Goal: Task Accomplishment & Management: Manage account settings

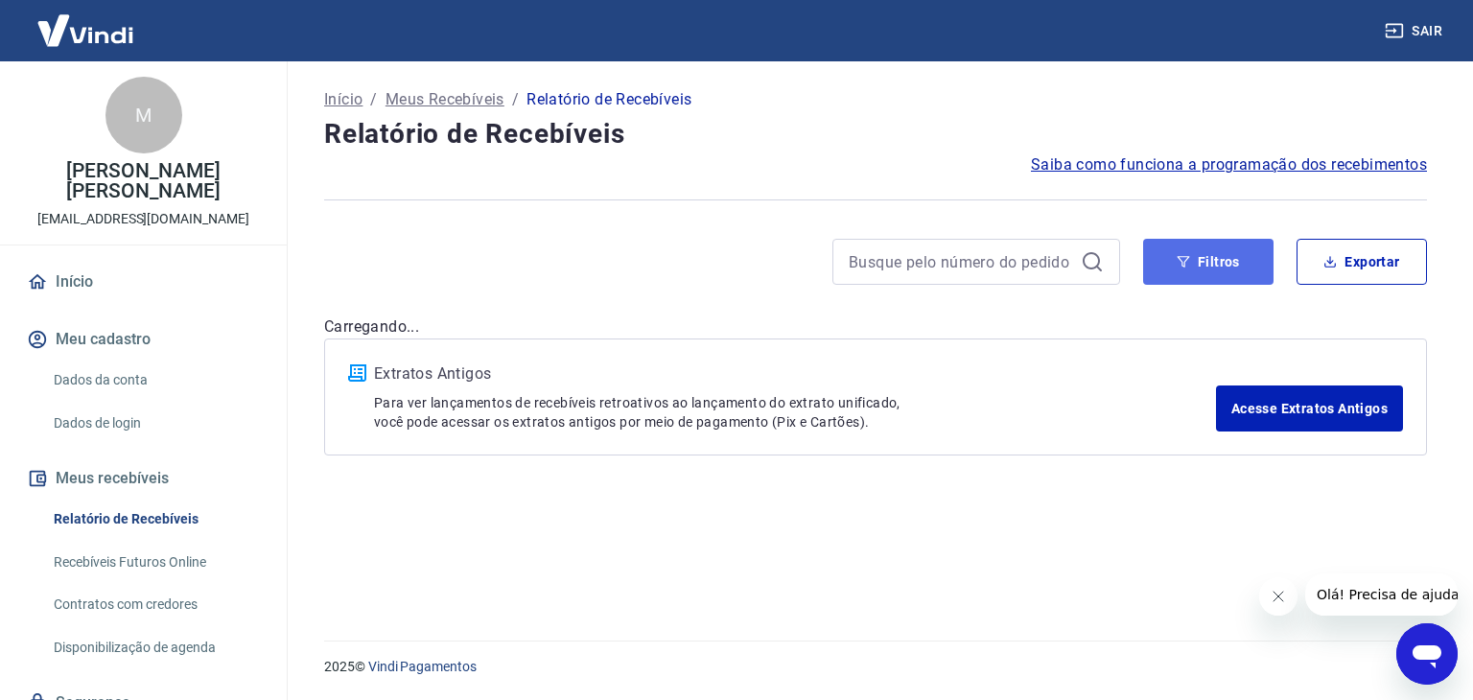
click at [1224, 266] on button "Filtros" at bounding box center [1208, 262] width 130 height 46
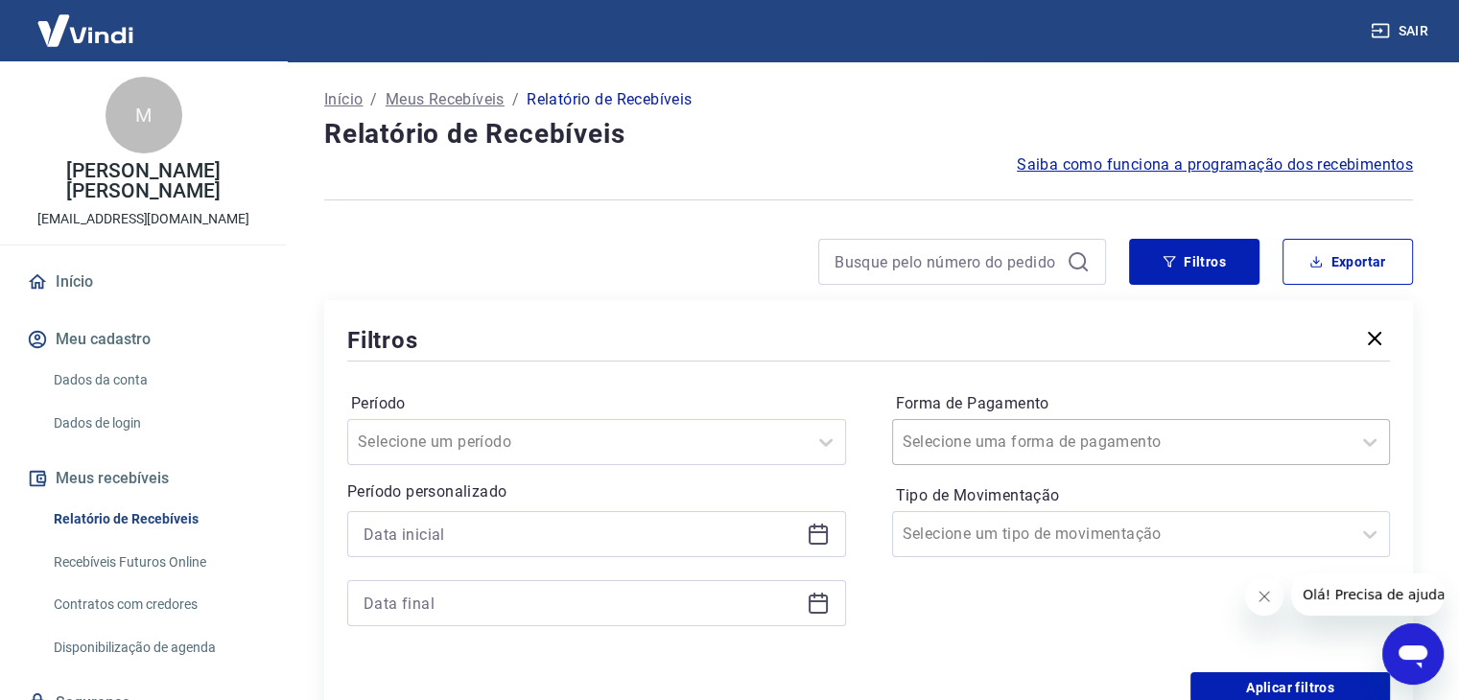
click at [1093, 450] on div at bounding box center [1121, 442] width 439 height 27
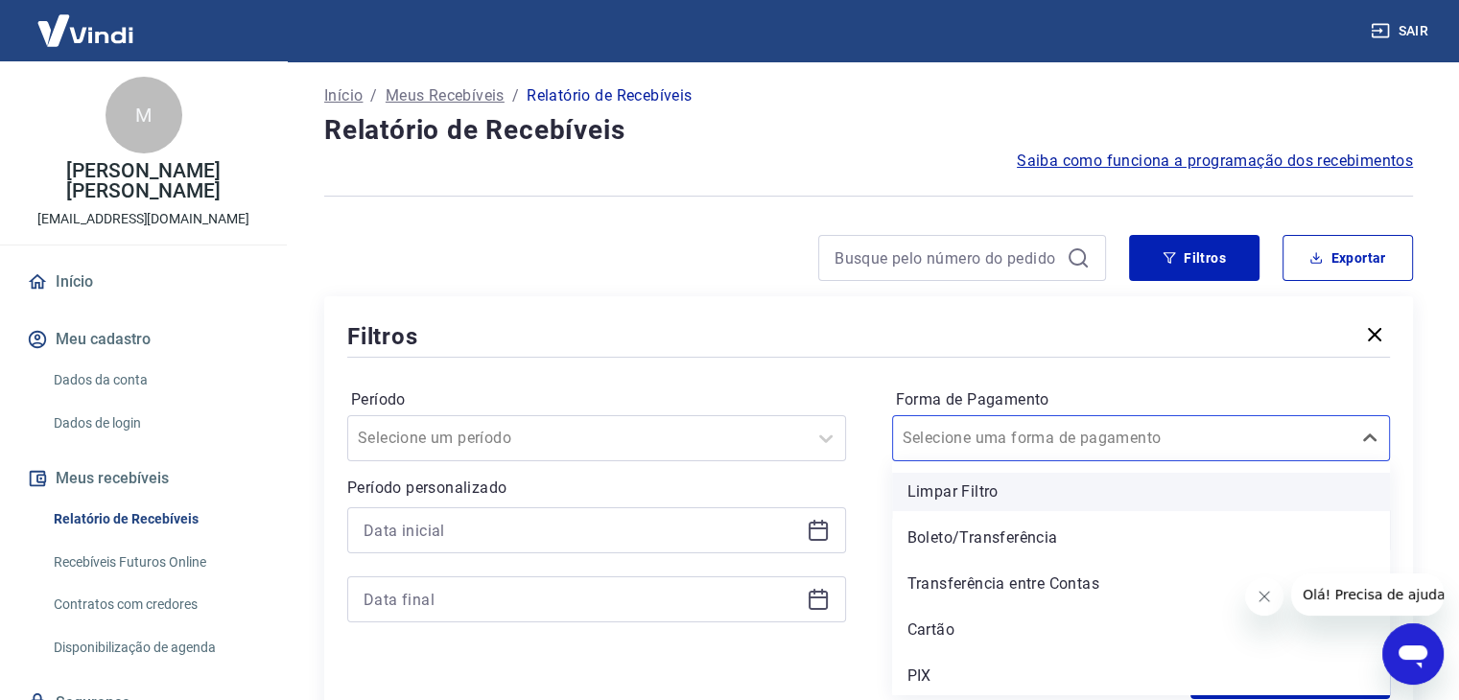
scroll to position [4, 0]
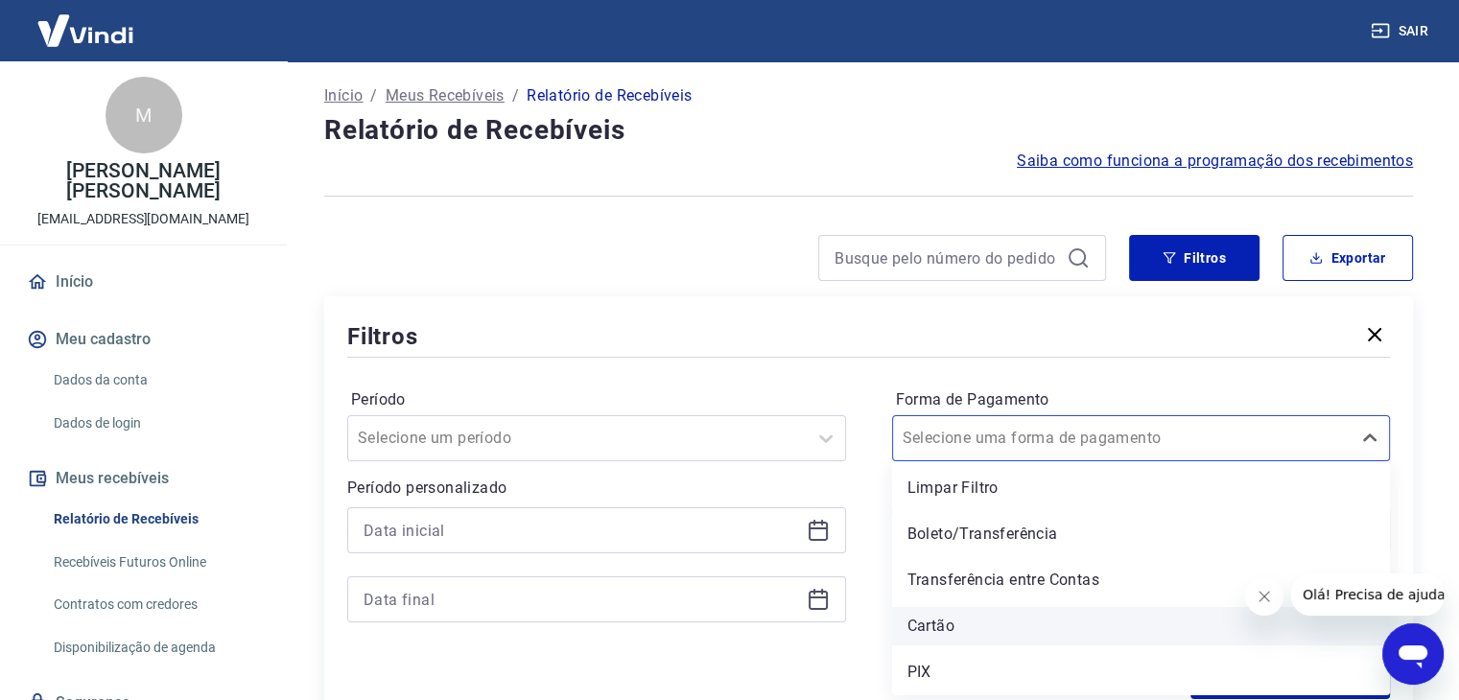
click at [964, 622] on div "Cartão" at bounding box center [1141, 626] width 499 height 38
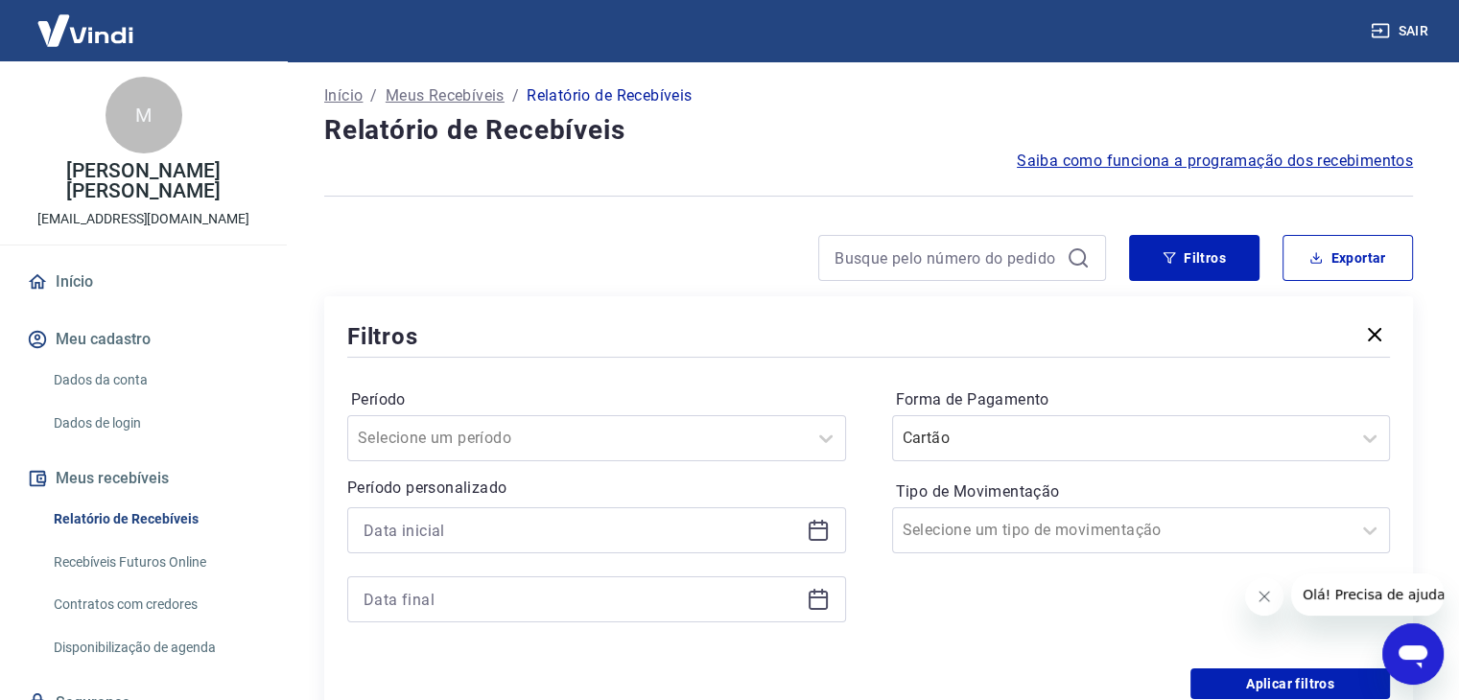
scroll to position [287, 0]
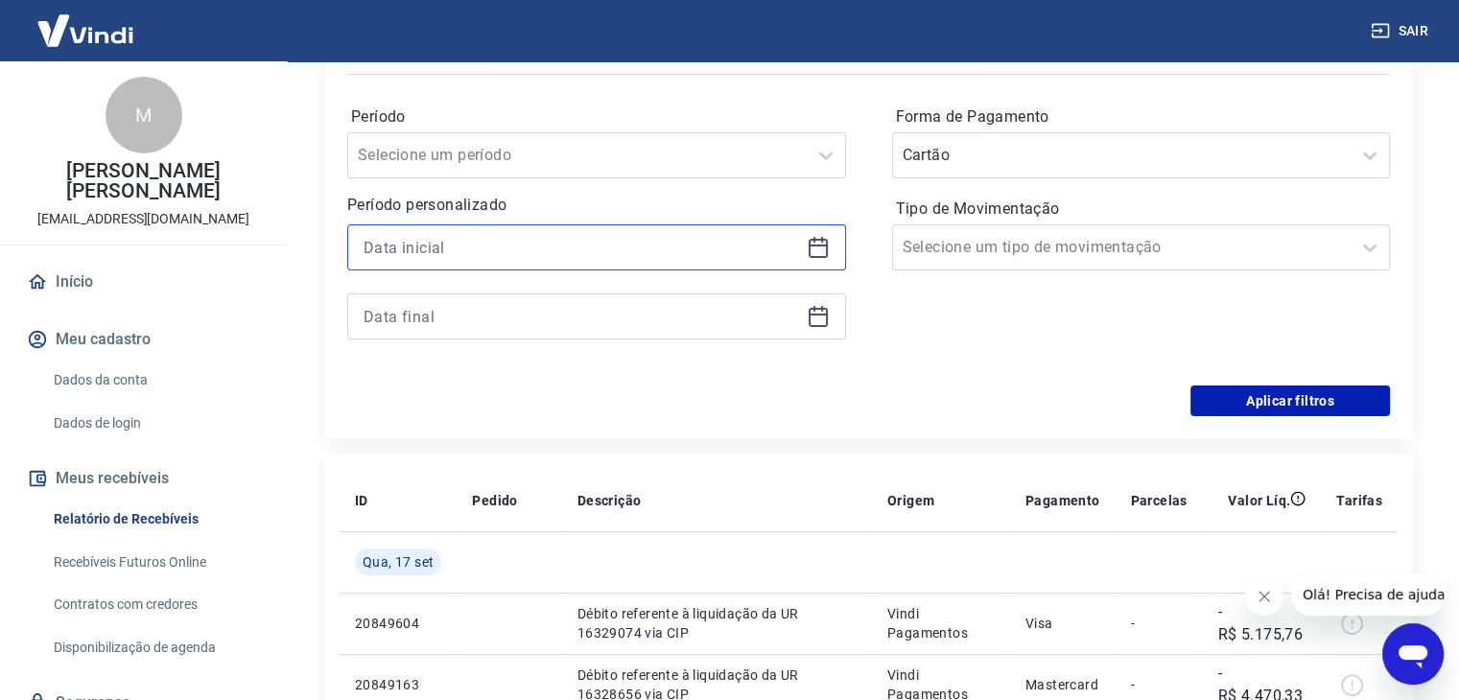
click at [547, 240] on input at bounding box center [580, 247] width 435 height 29
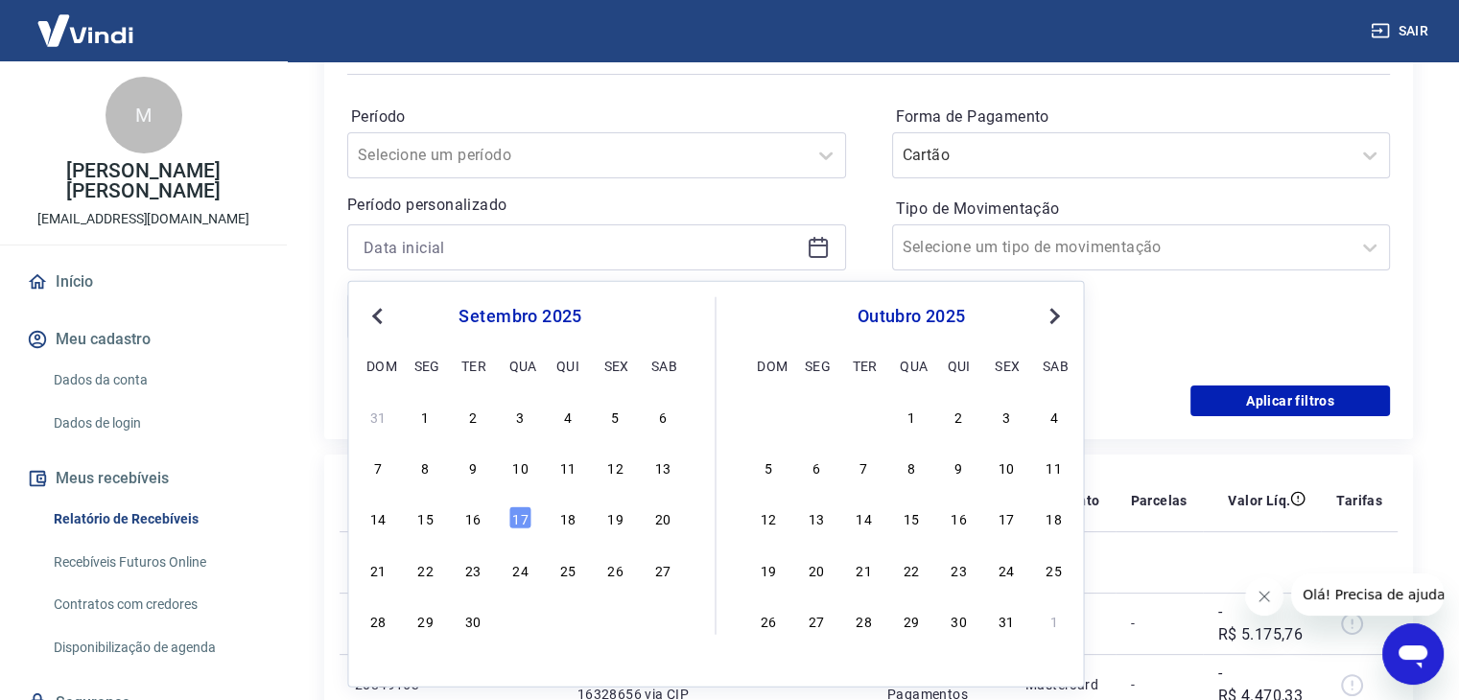
click at [475, 515] on div "16" at bounding box center [472, 517] width 23 height 23
type input "16/09/2025"
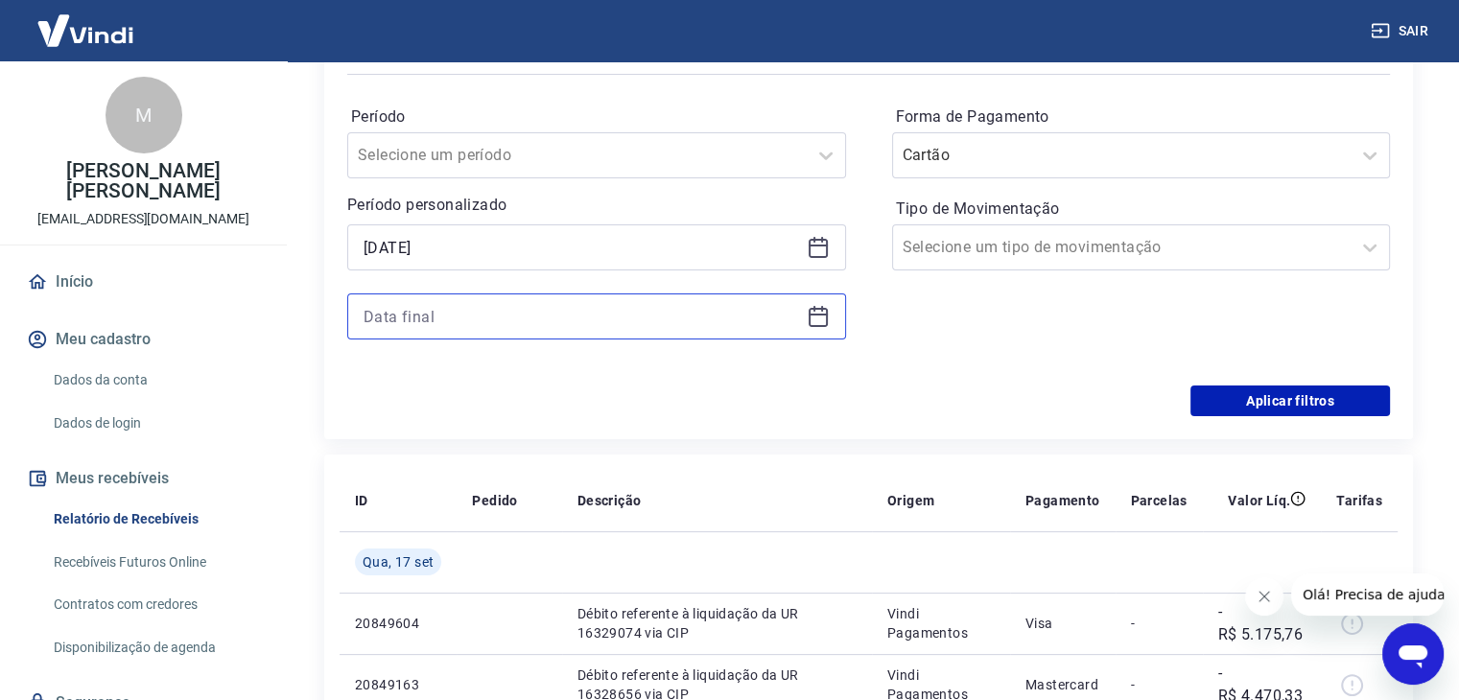
click at [479, 323] on input at bounding box center [580, 316] width 435 height 29
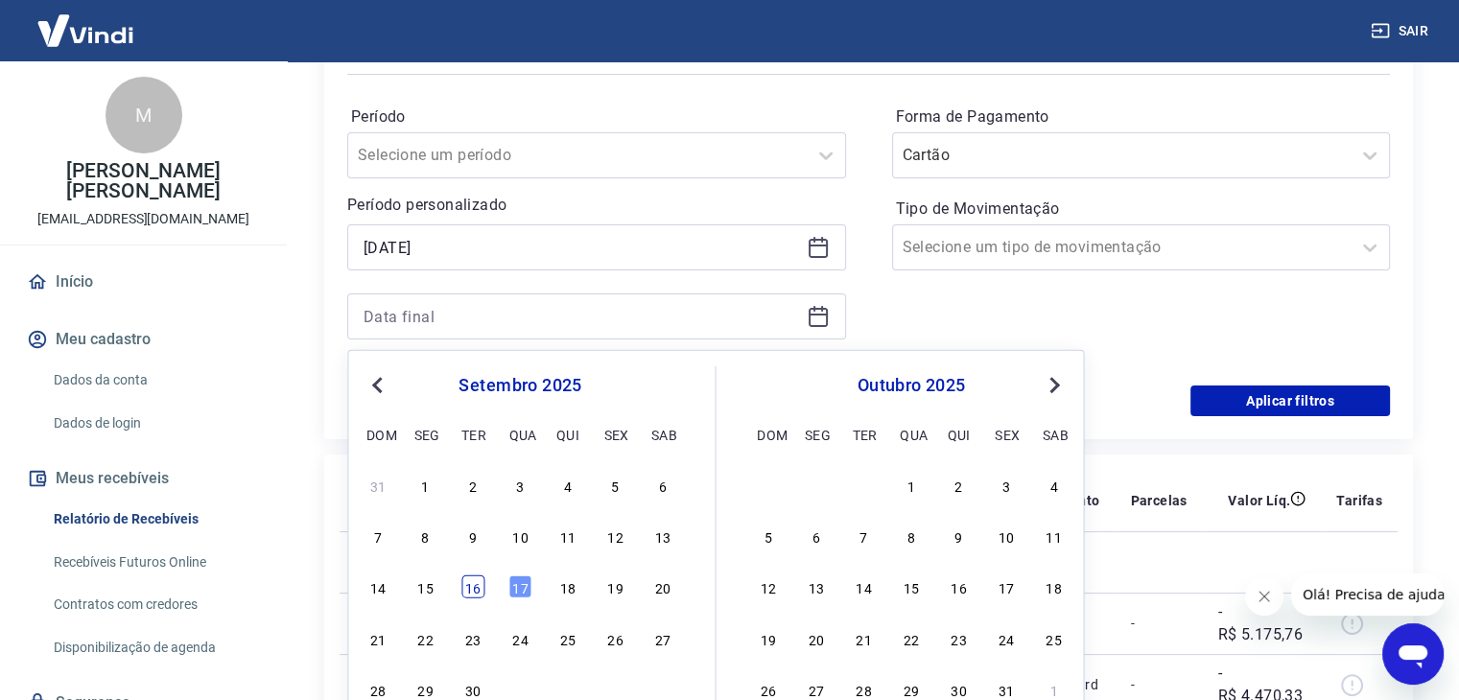
click at [476, 585] on div "16" at bounding box center [472, 586] width 23 height 23
type input "16/09/2025"
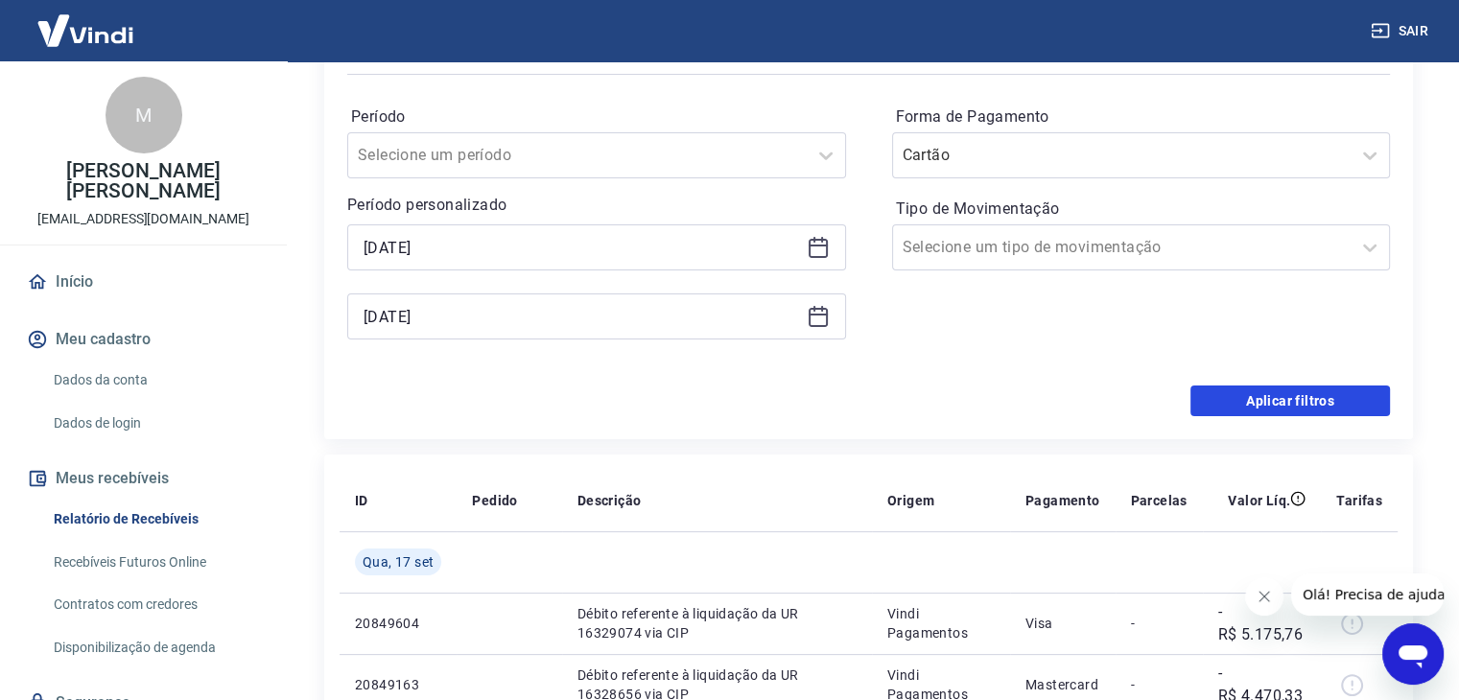
click at [1312, 391] on button "Aplicar filtros" at bounding box center [1289, 400] width 199 height 31
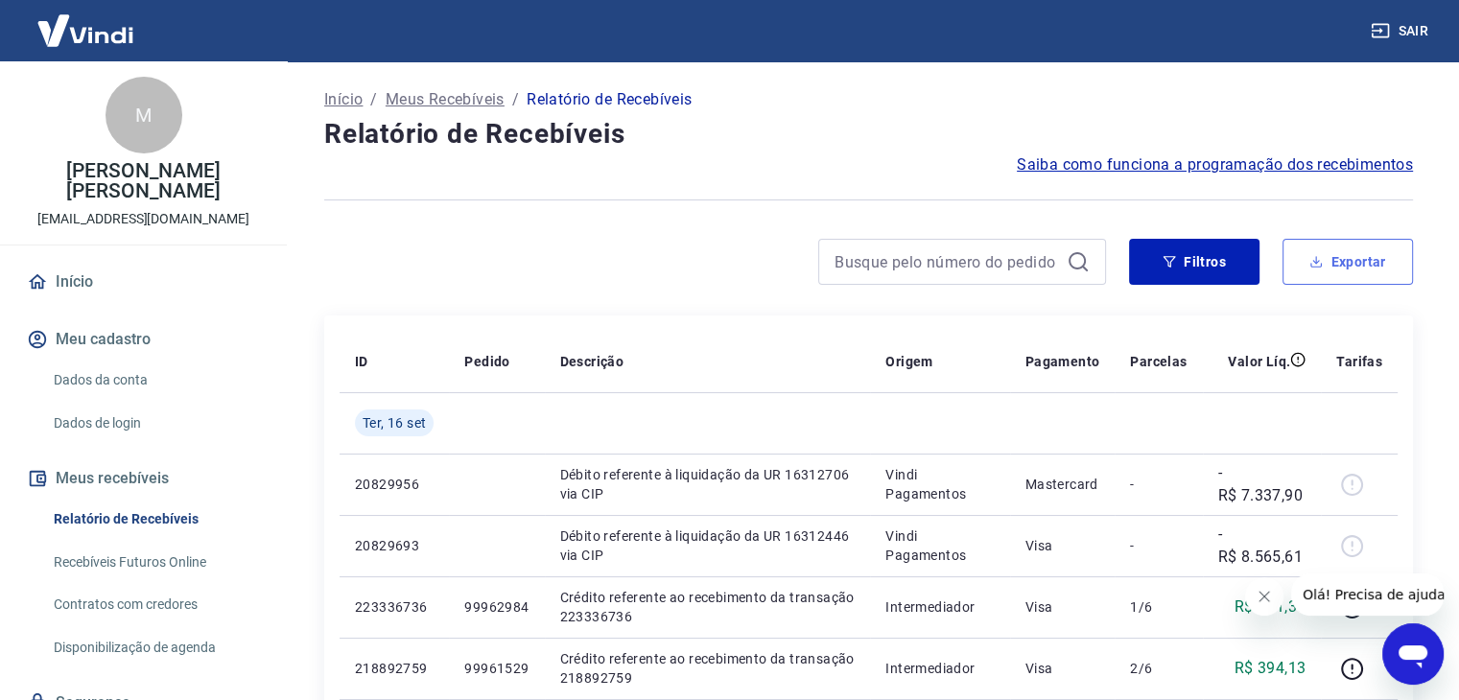
click at [1362, 268] on button "Exportar" at bounding box center [1347, 262] width 130 height 46
type input "16/09/2025"
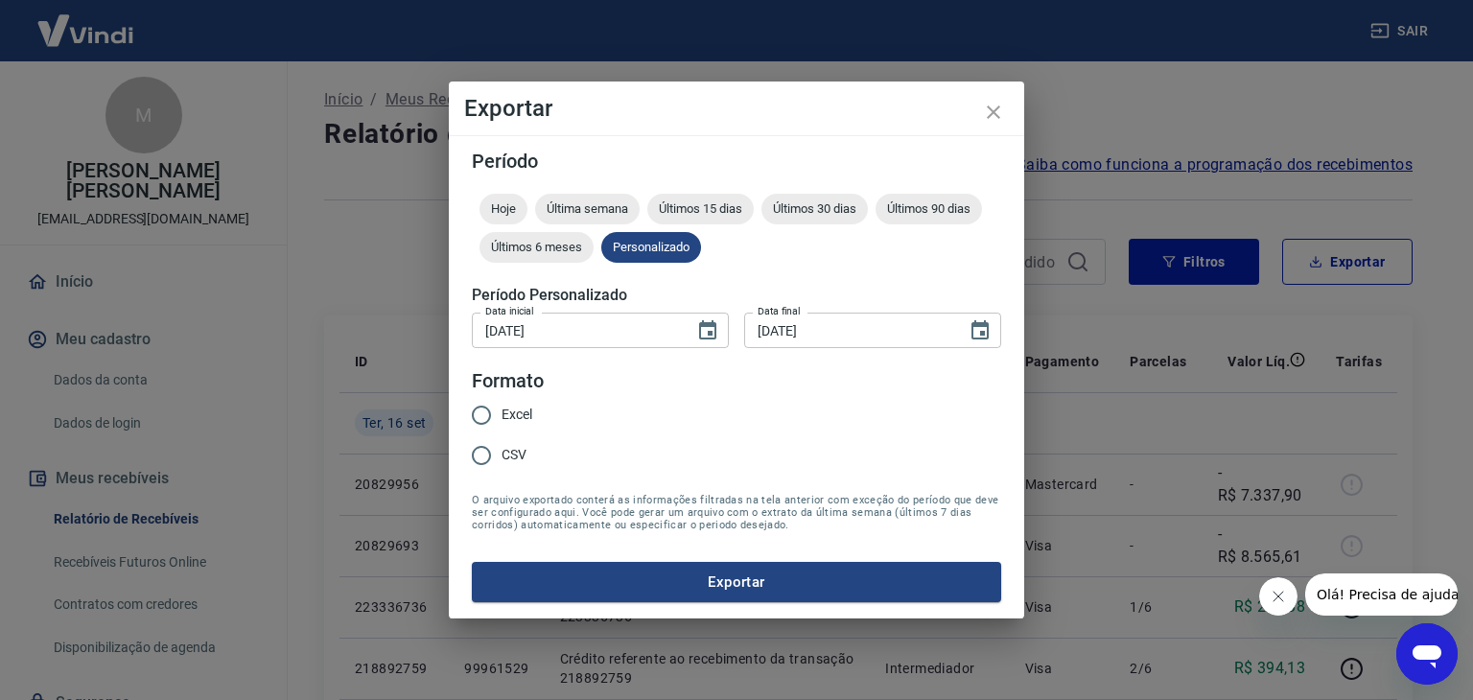
click at [531, 407] on span "Excel" at bounding box center [517, 415] width 31 height 20
click at [502, 407] on input "Excel" at bounding box center [481, 415] width 40 height 40
radio input "true"
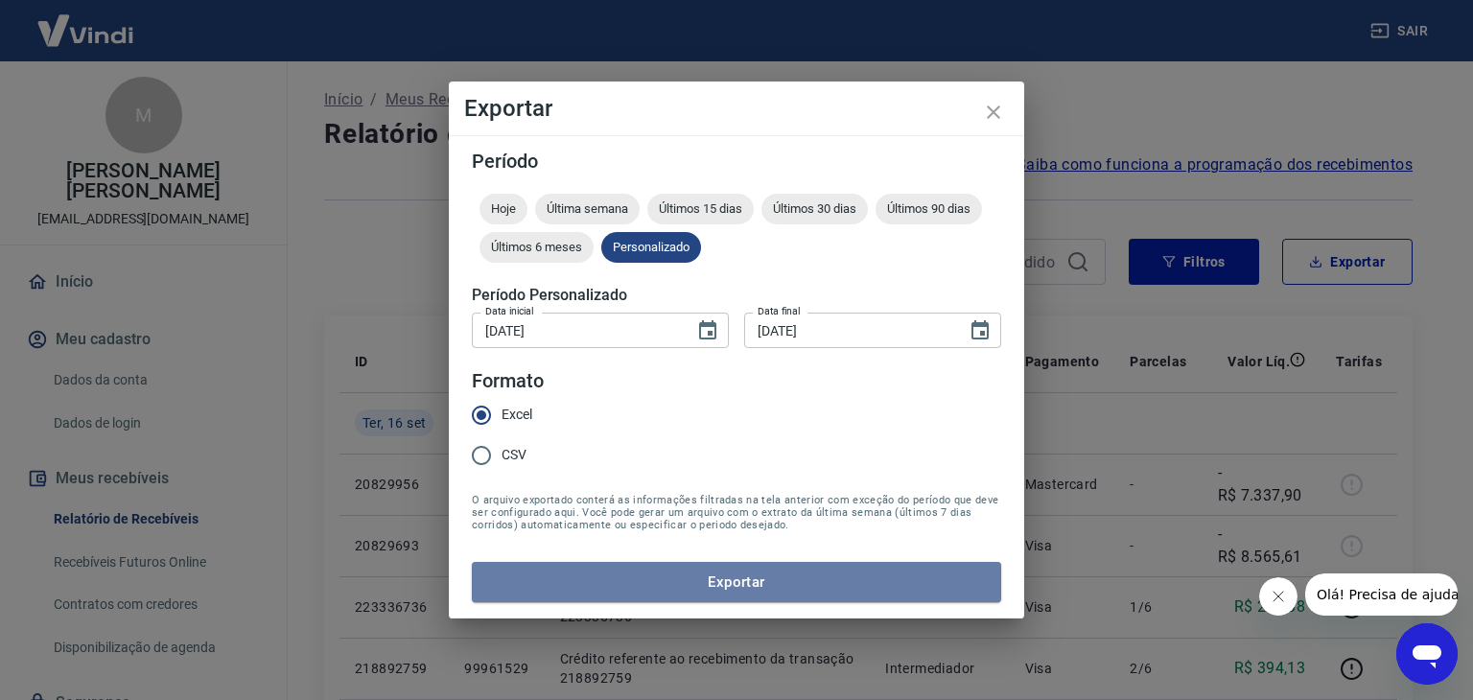
drag, startPoint x: 710, startPoint y: 588, endPoint x: 775, endPoint y: 566, distance: 68.8
click at [710, 588] on button "Exportar" at bounding box center [736, 582] width 529 height 40
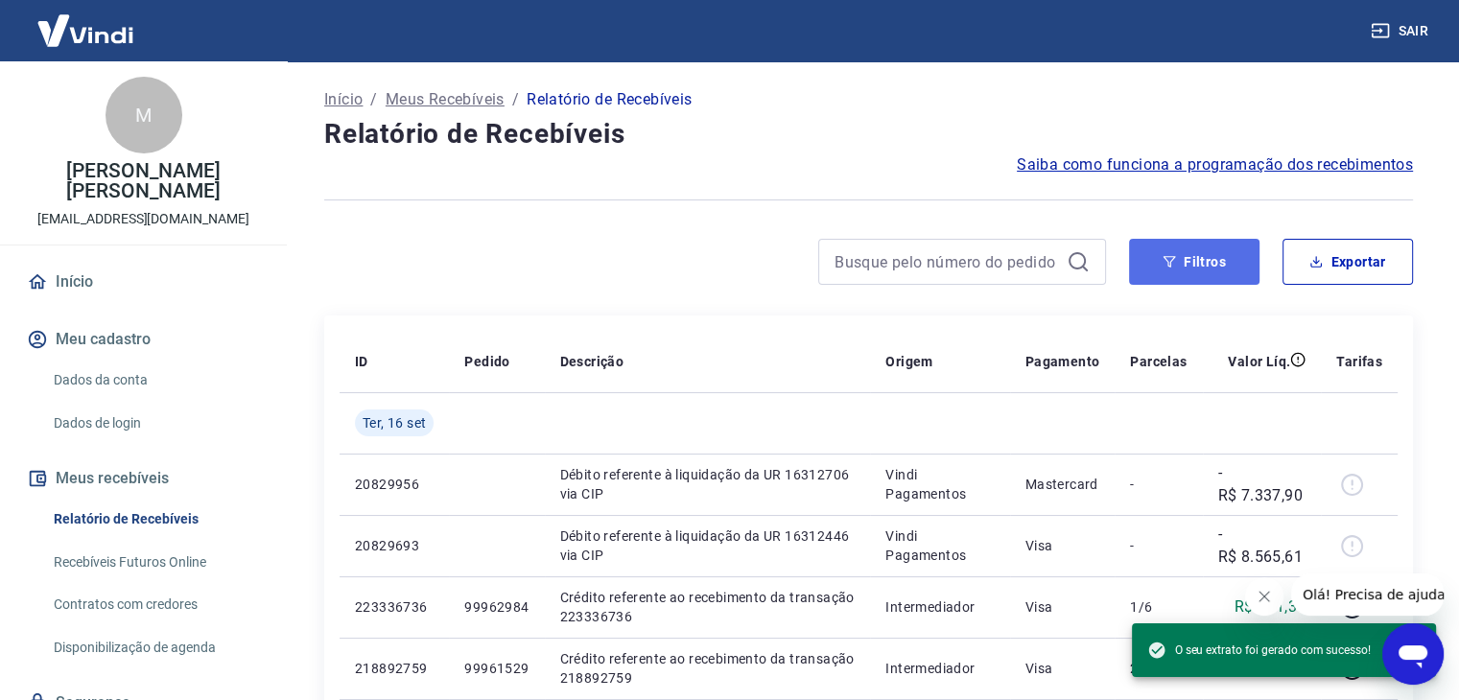
click at [1202, 273] on button "Filtros" at bounding box center [1194, 262] width 130 height 46
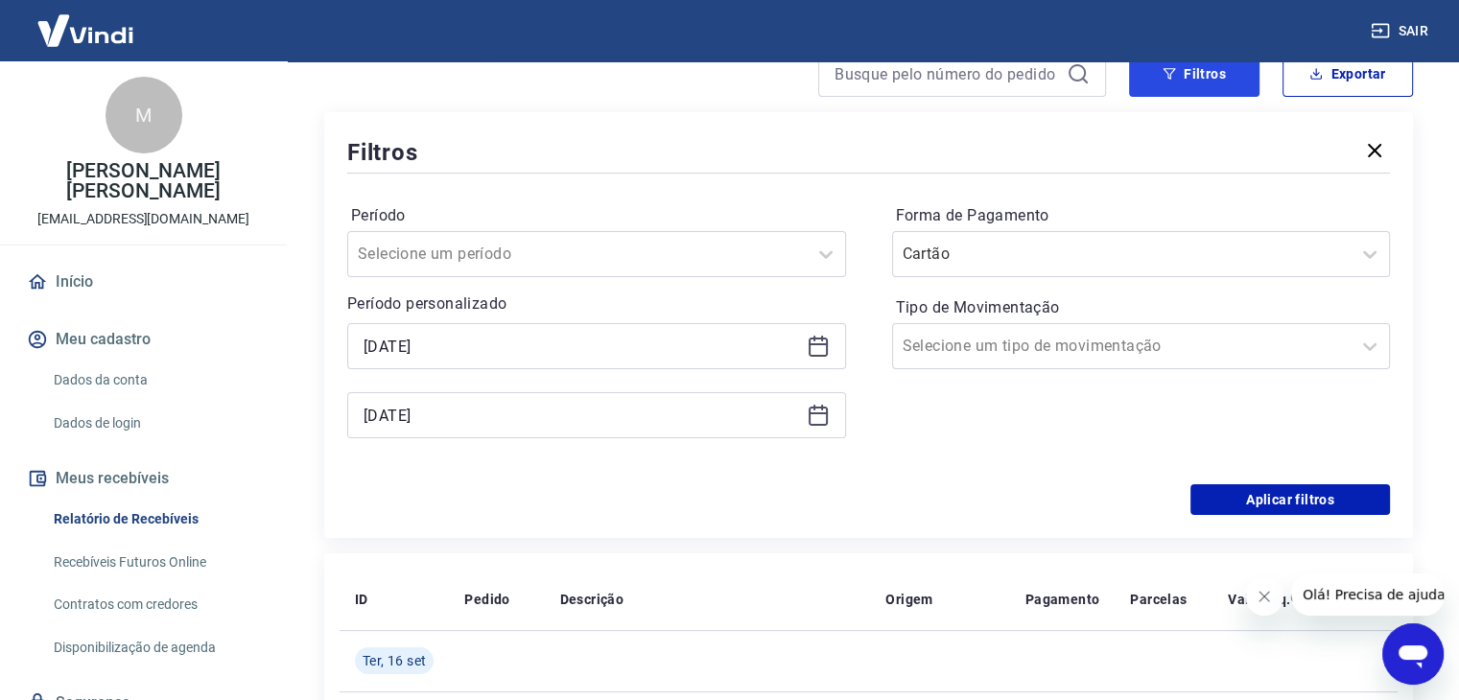
scroll to position [192, 0]
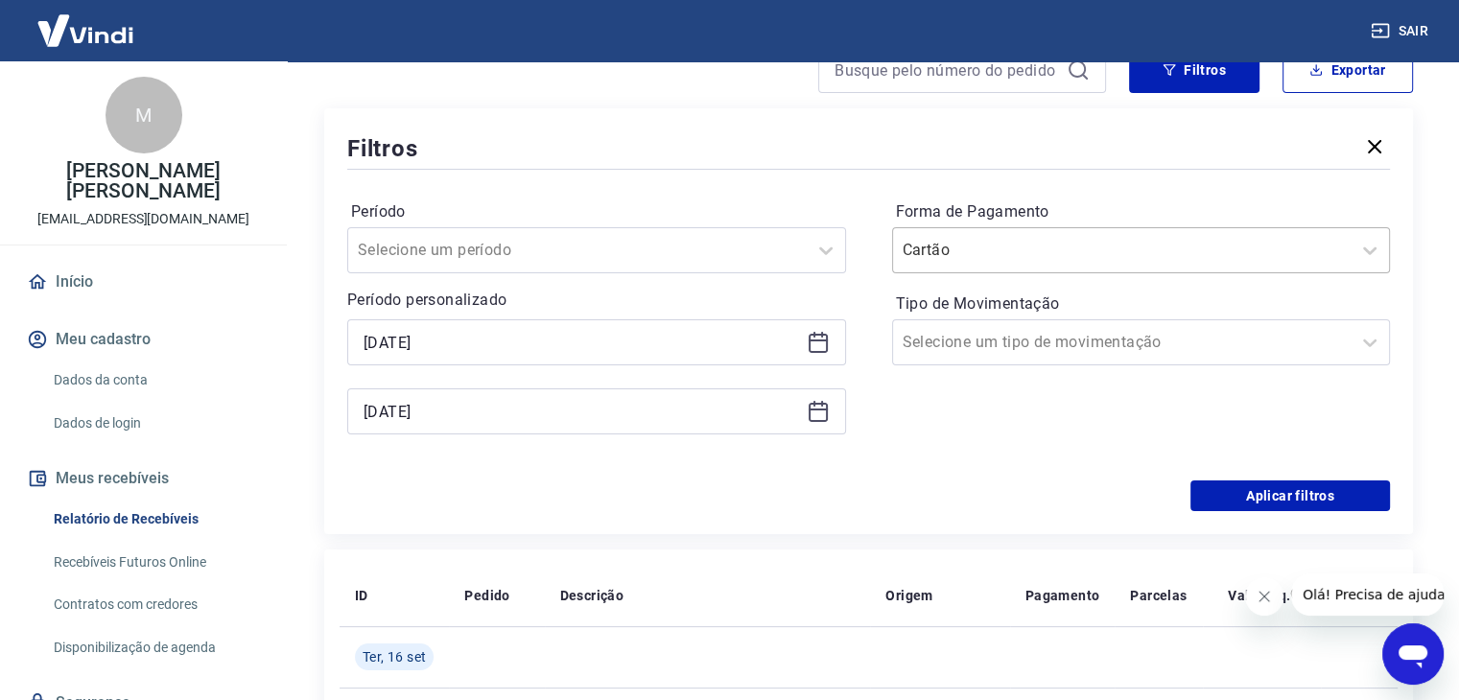
click at [1009, 239] on input "Forma de Pagamento" at bounding box center [999, 250] width 194 height 23
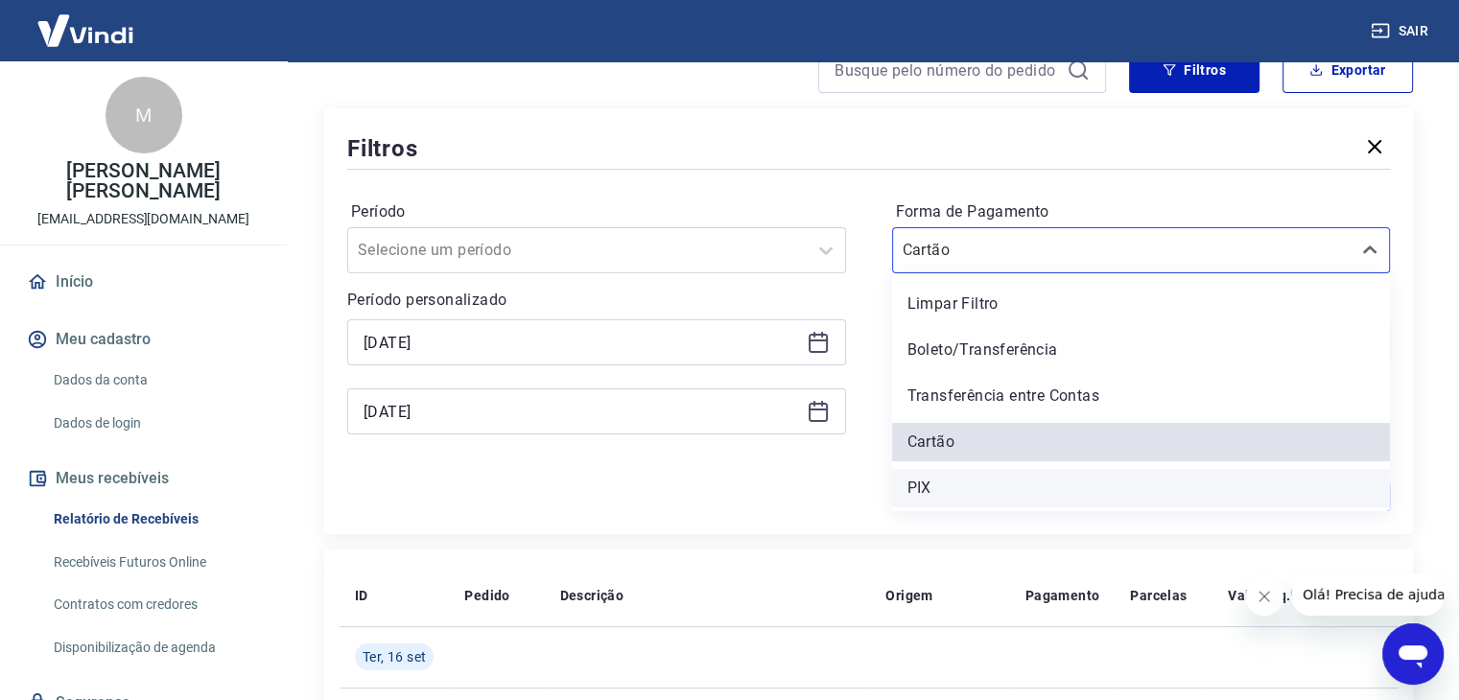
click at [940, 488] on div "PIX" at bounding box center [1141, 488] width 499 height 38
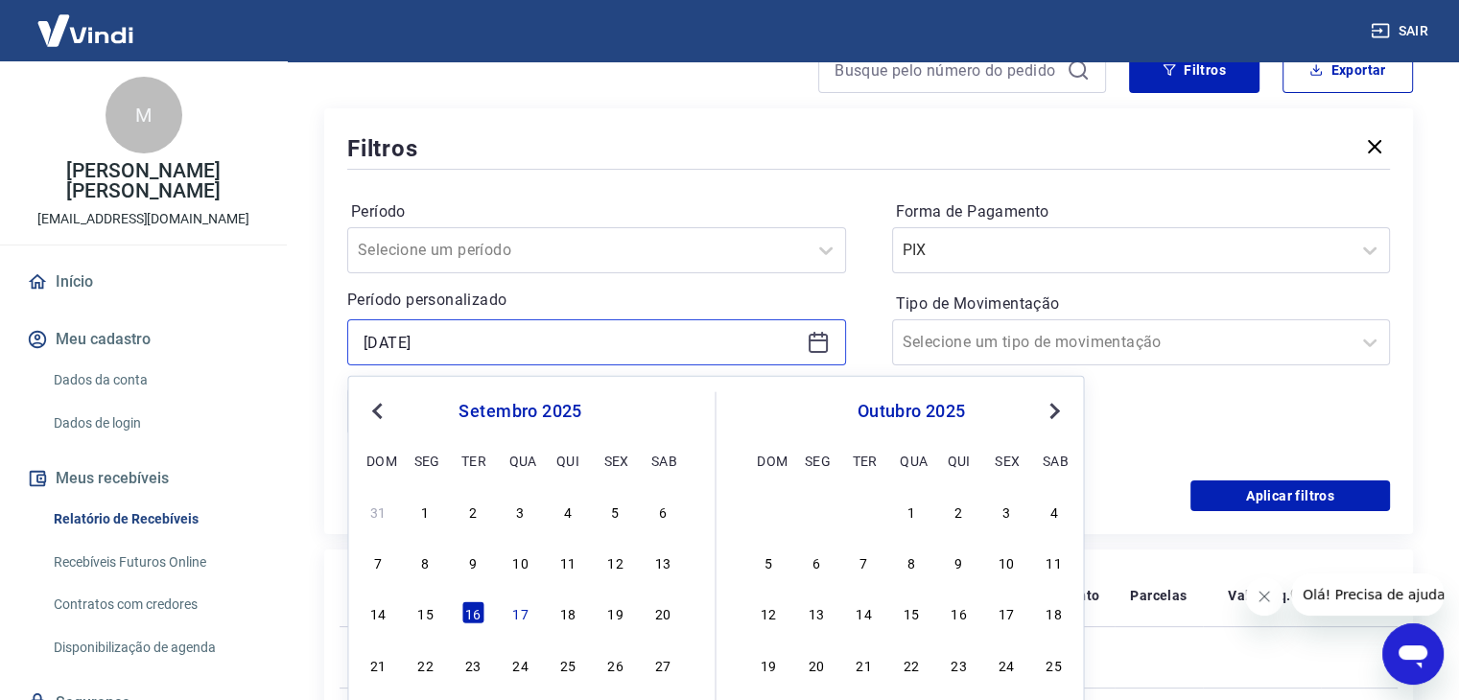
click at [699, 349] on input "16/09/2025" at bounding box center [580, 342] width 435 height 29
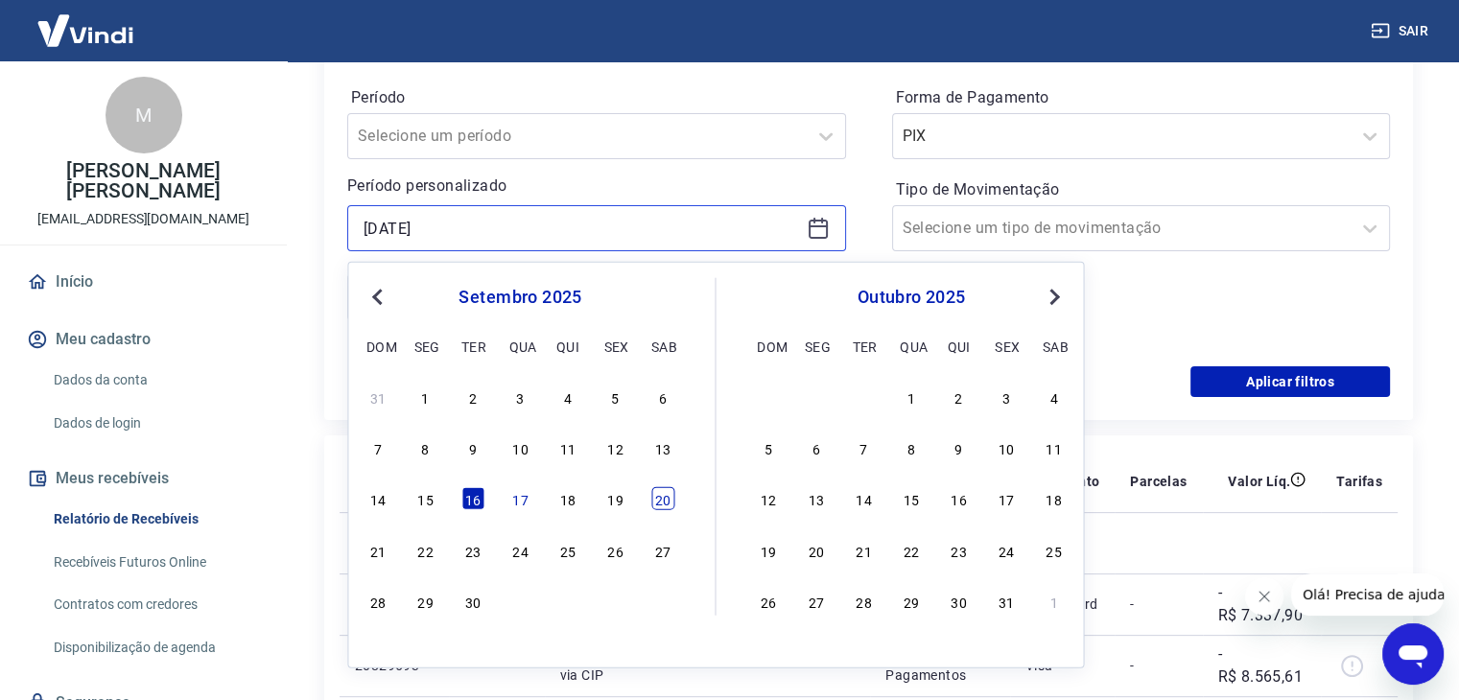
scroll to position [384, 0]
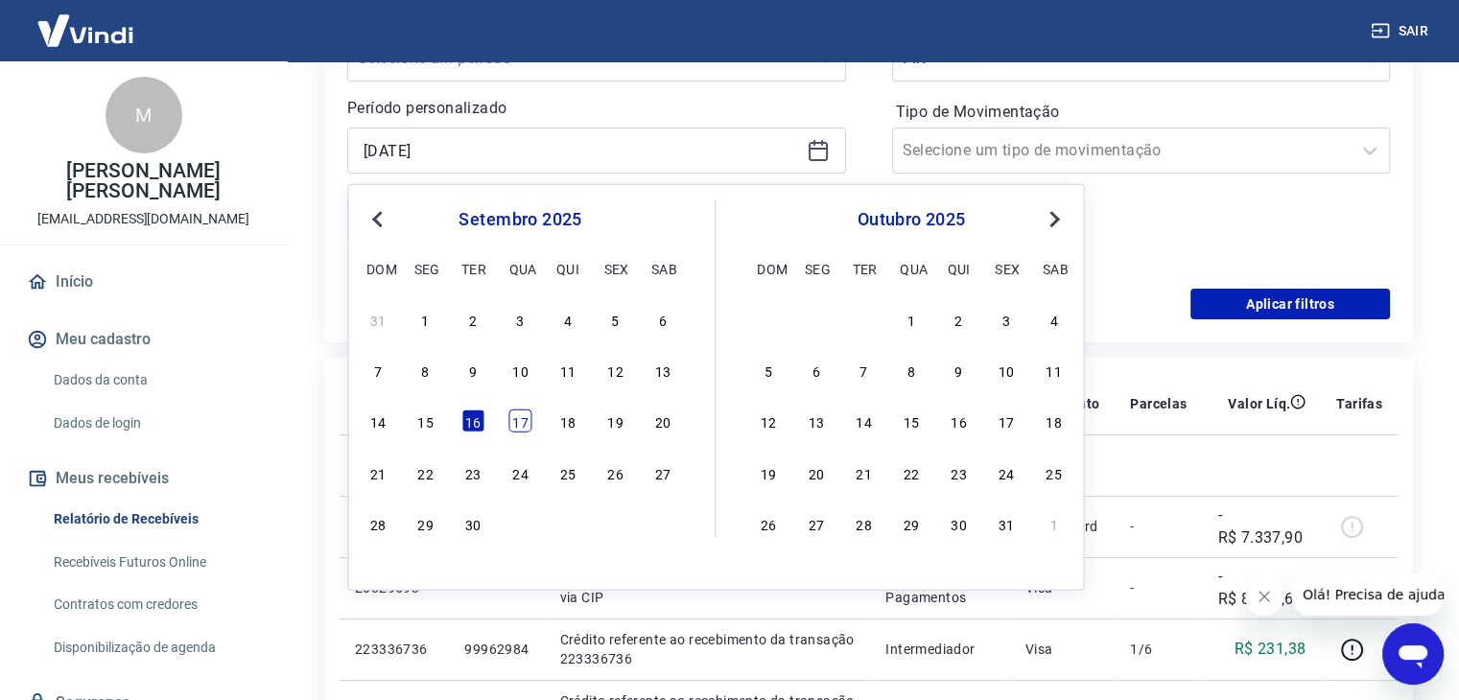
click at [511, 419] on div "17" at bounding box center [519, 420] width 23 height 23
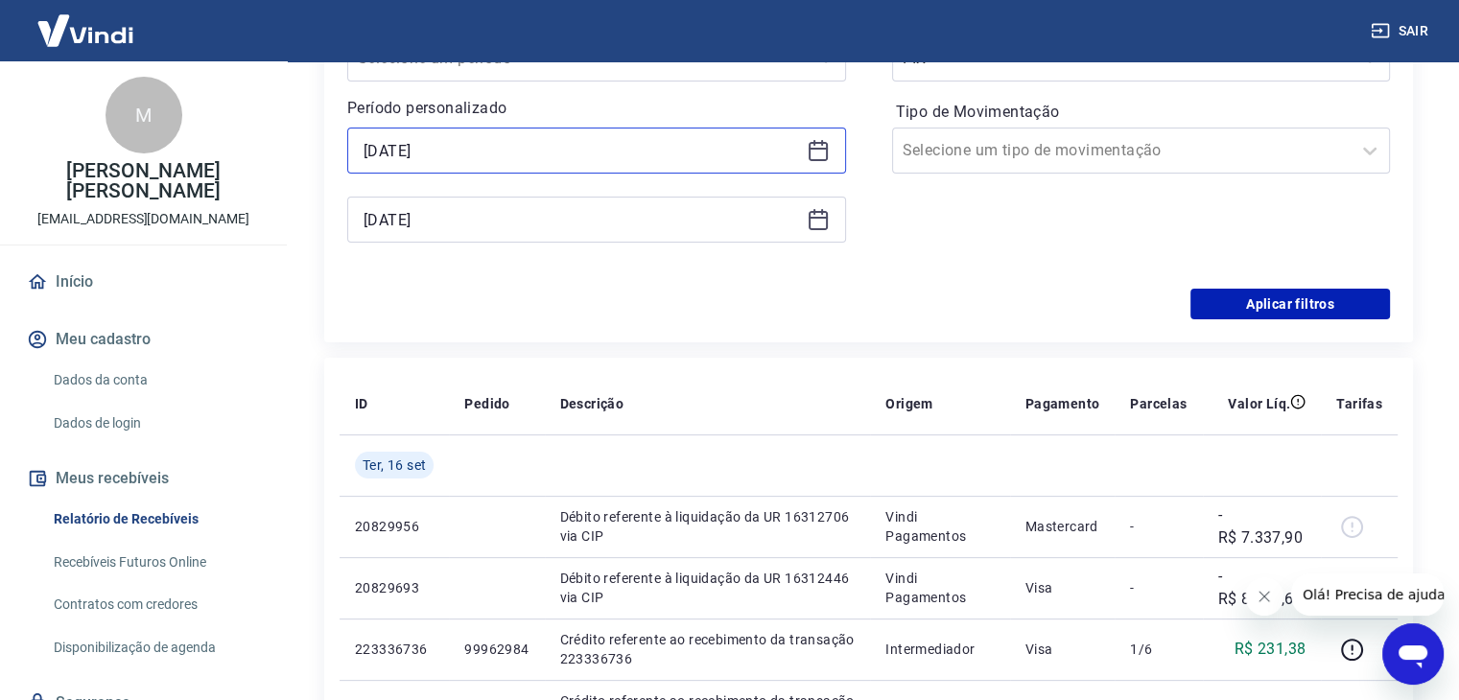
click at [485, 149] on input "17/09/2025" at bounding box center [580, 150] width 435 height 29
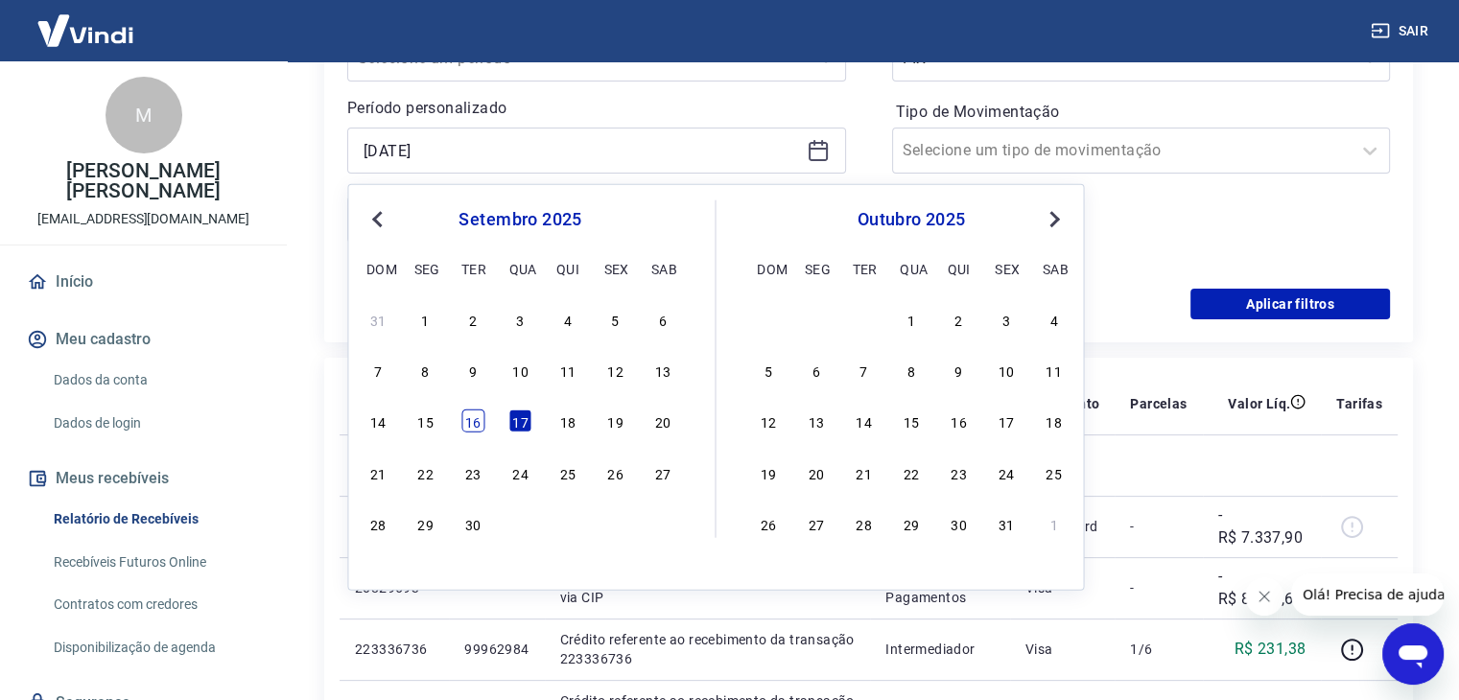
click at [479, 424] on div "16" at bounding box center [472, 420] width 23 height 23
type input "16/09/2025"
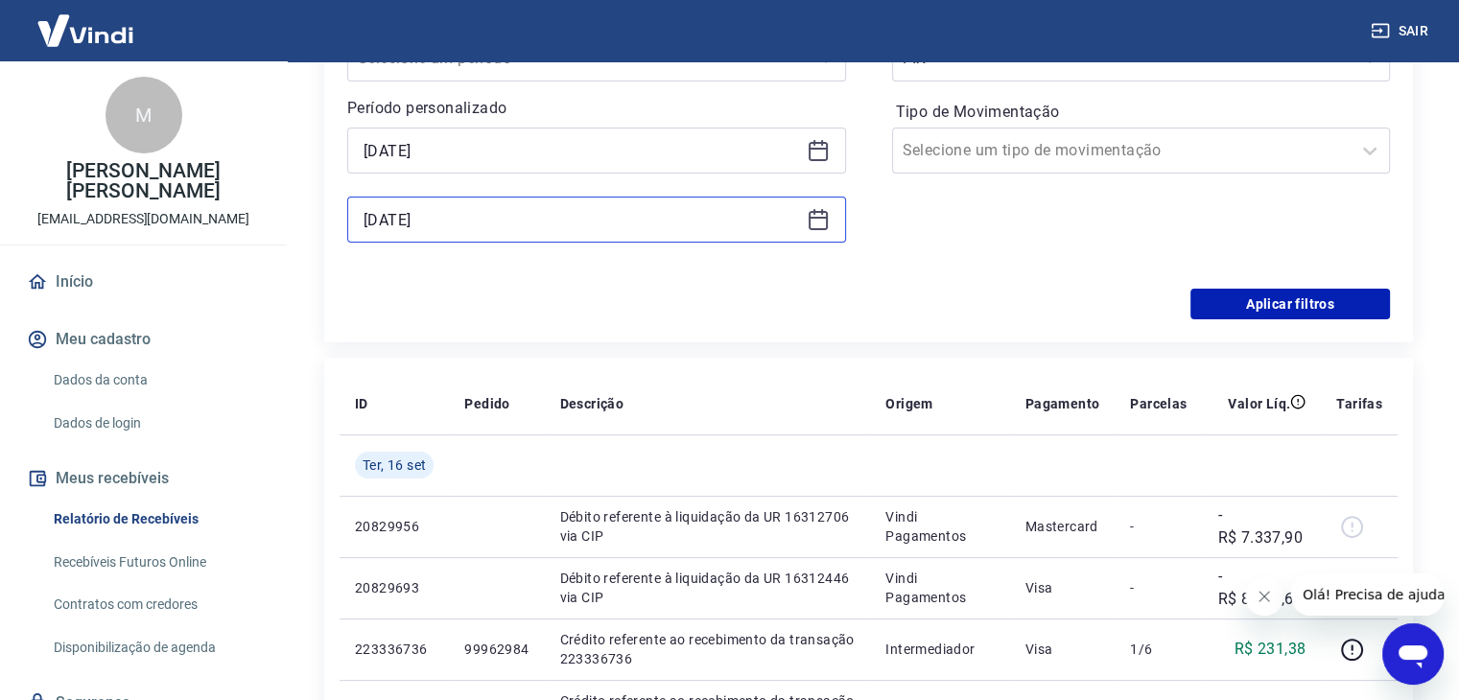
click at [468, 219] on input "16/09/2025" at bounding box center [580, 219] width 435 height 29
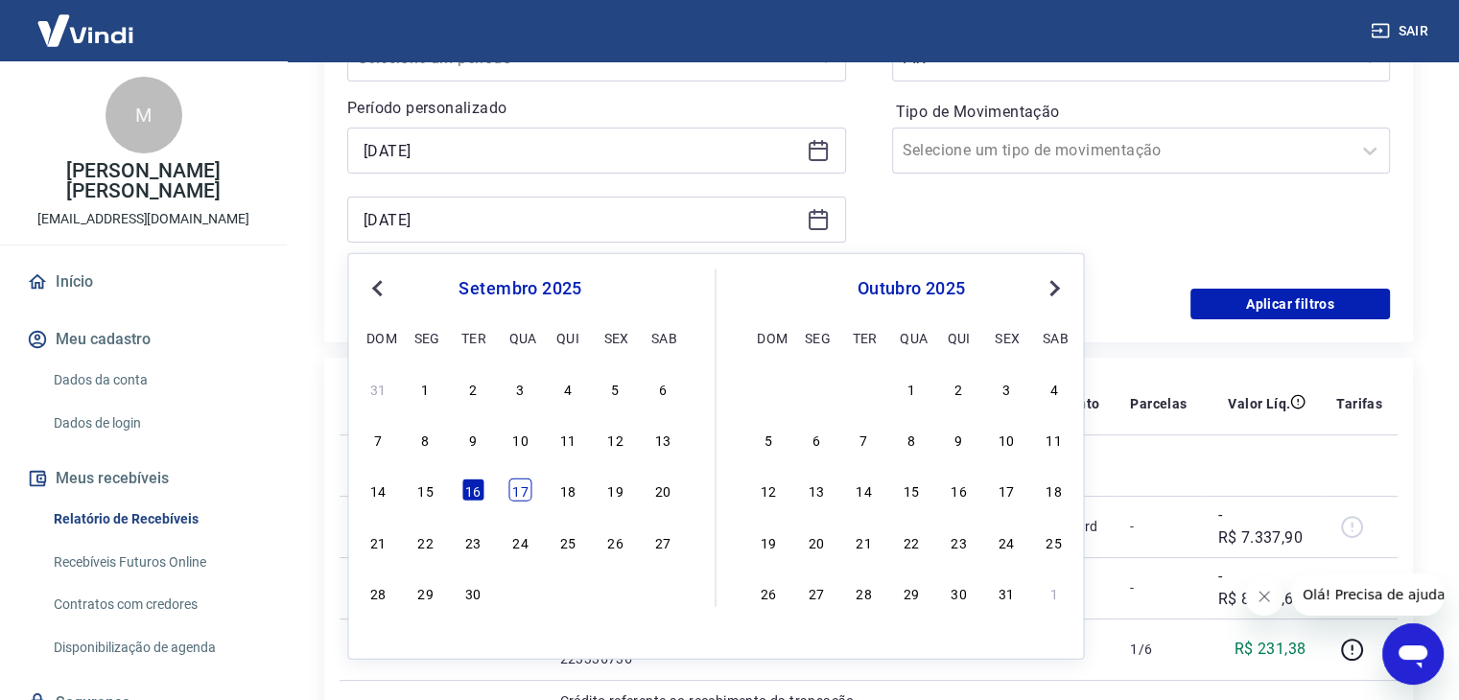
click at [518, 490] on div "17" at bounding box center [519, 490] width 23 height 23
type input "17/09/2025"
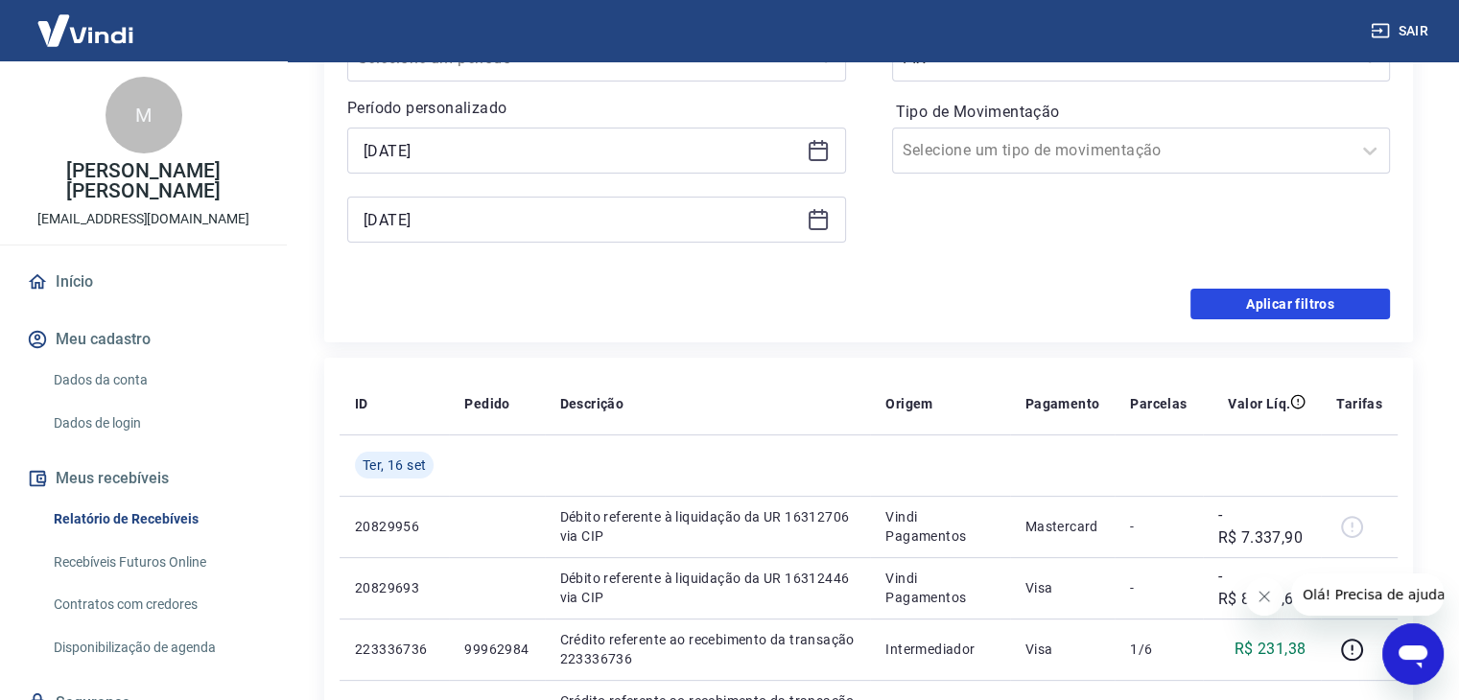
click at [1365, 296] on button "Aplicar filtros" at bounding box center [1289, 304] width 199 height 31
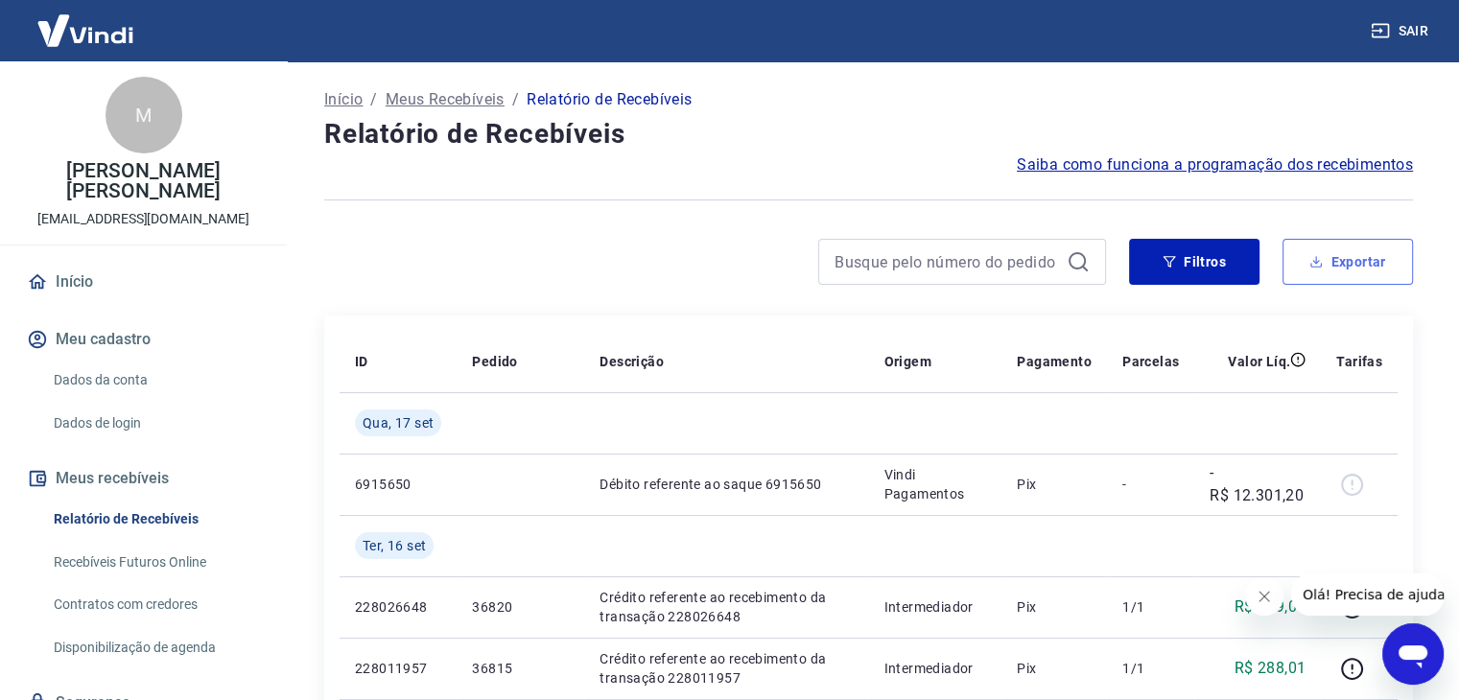
click at [1324, 254] on button "Exportar" at bounding box center [1347, 262] width 130 height 46
type input "17/09/2025"
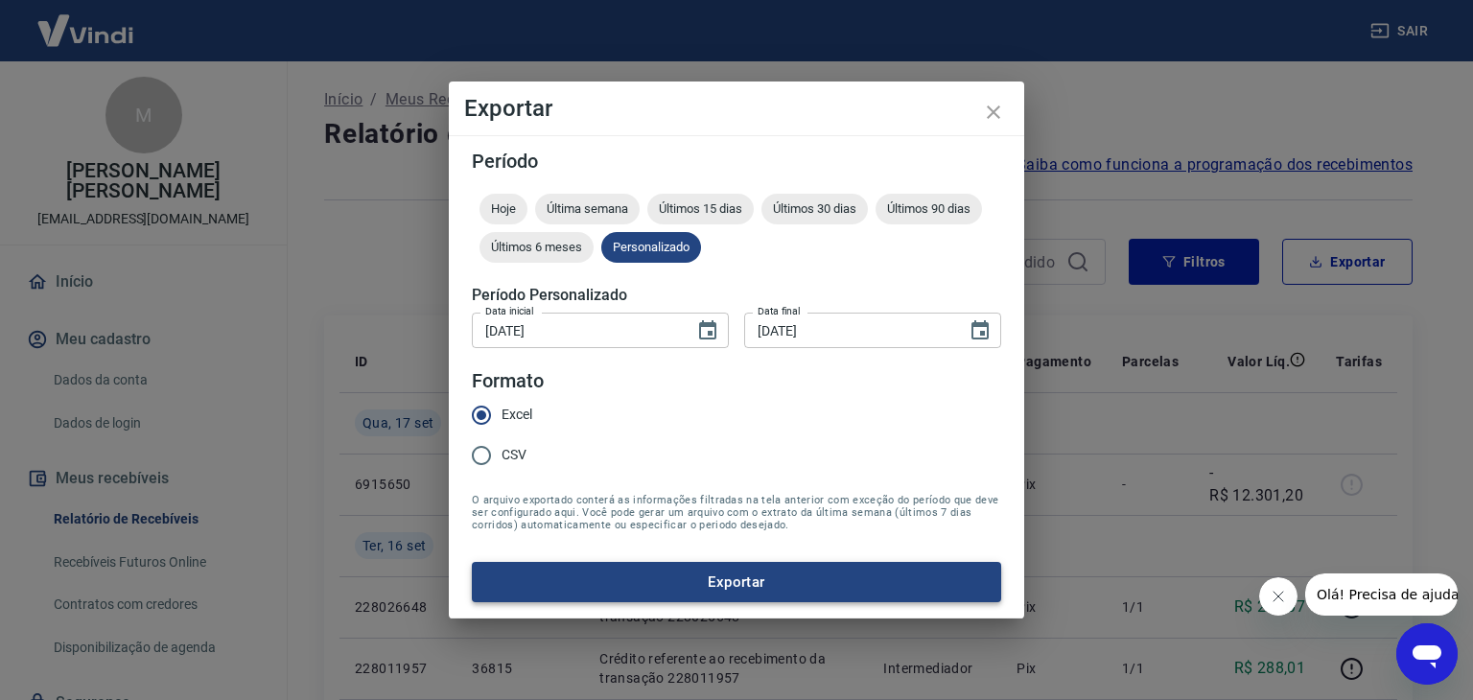
click at [746, 565] on button "Exportar" at bounding box center [736, 582] width 529 height 40
